Goal: Find specific page/section: Find specific page/section

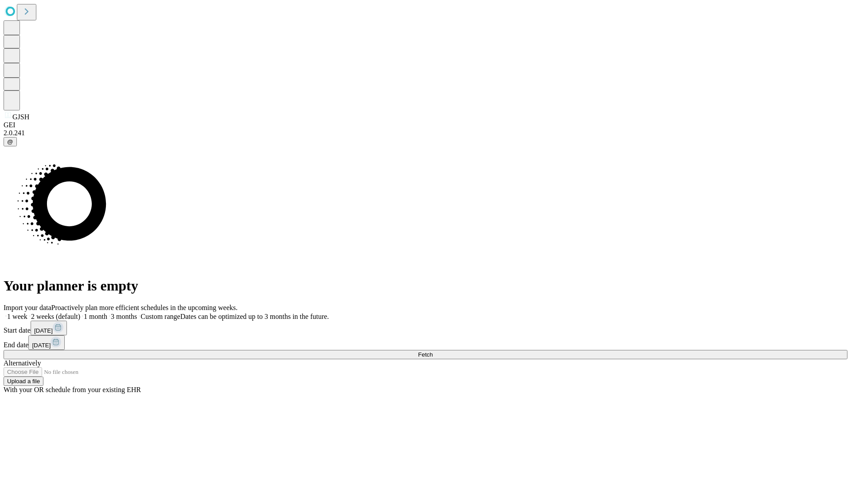
click at [433, 351] on span "Fetch" at bounding box center [425, 354] width 15 height 7
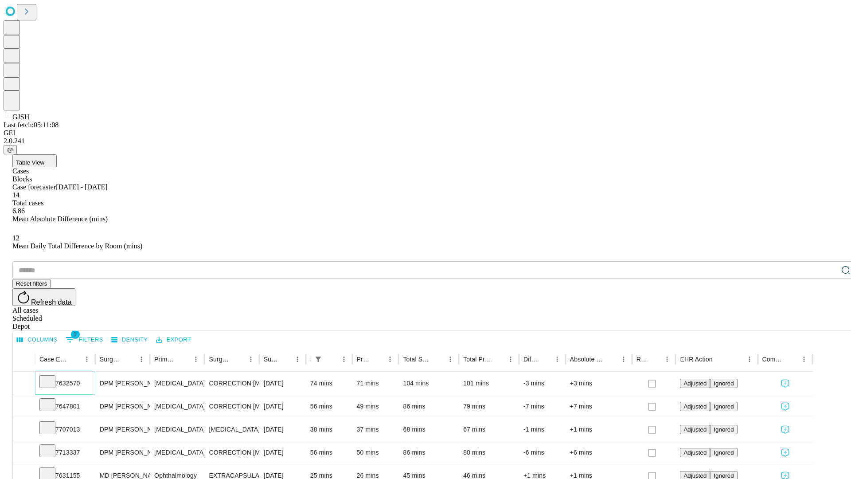
click at [52, 377] on icon at bounding box center [47, 381] width 9 height 9
